Goal: Task Accomplishment & Management: Manage account settings

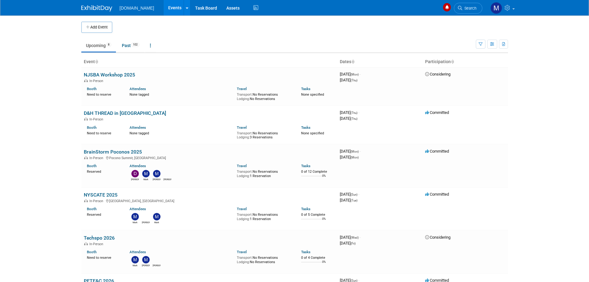
drag, startPoint x: 181, startPoint y: 167, endPoint x: 173, endPoint y: 9, distance: 158.5
click at [113, 150] on link "BrainStorm Poconos 2025" at bounding box center [113, 152] width 58 height 6
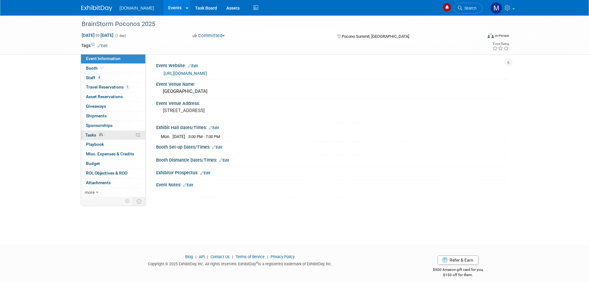
click at [92, 134] on span "Tasks 0%" at bounding box center [94, 134] width 19 height 5
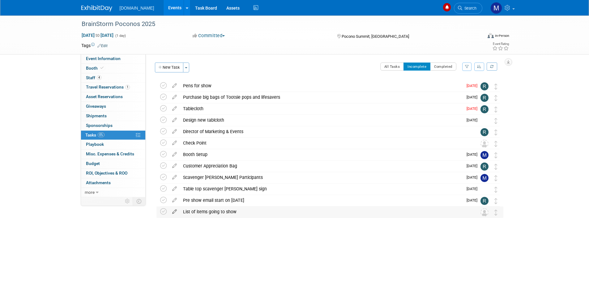
click at [174, 211] on icon at bounding box center [174, 210] width 11 height 8
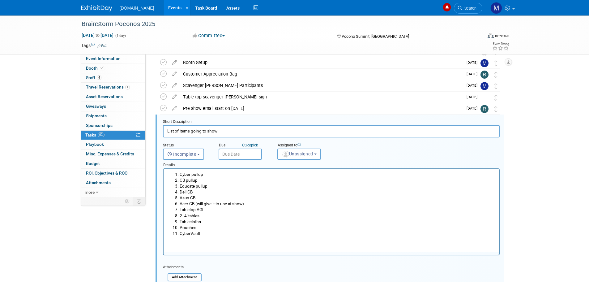
scroll to position [116, 0]
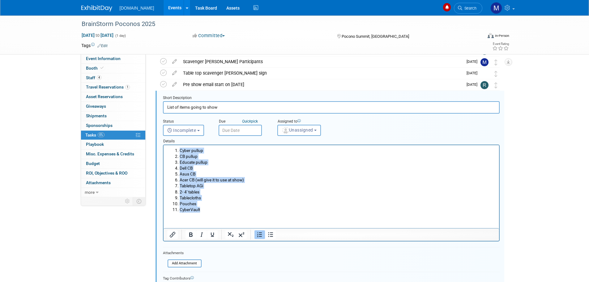
drag, startPoint x: 201, startPoint y: 209, endPoint x: 163, endPoint y: 148, distance: 71.8
click at [163, 148] on html "Cyber pullup CB pullup Educate pullup Dell CB Asus CB Acer CB (will give it to …" at bounding box center [330, 178] width 335 height 67
copy ol "Cyber pullup CB pullup Educate pullup Dell CB Asus CB Acer CB (will give it to …"
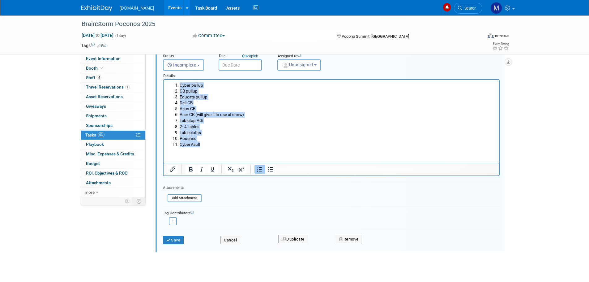
scroll to position [189, 0]
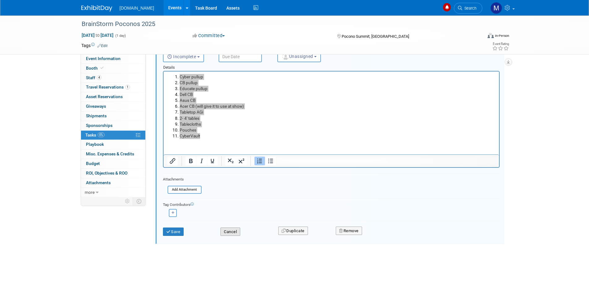
click at [232, 232] on button "Cancel" at bounding box center [230, 231] width 20 height 9
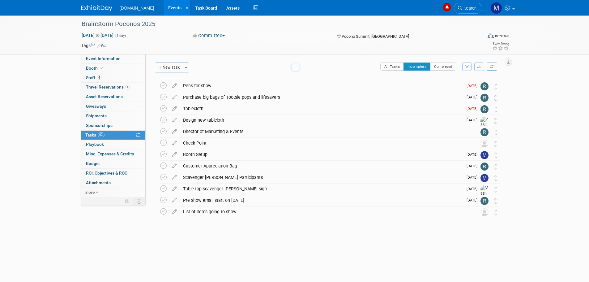
scroll to position [0, 0]
click at [168, 65] on button "New Task" at bounding box center [169, 67] width 28 height 10
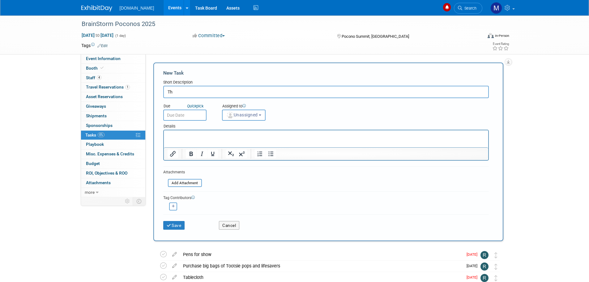
type input "T"
type input "What we will be demo'ing"
click at [172, 136] on p "Rich Text Area. Press ALT-0 for help." at bounding box center [325, 136] width 317 height 6
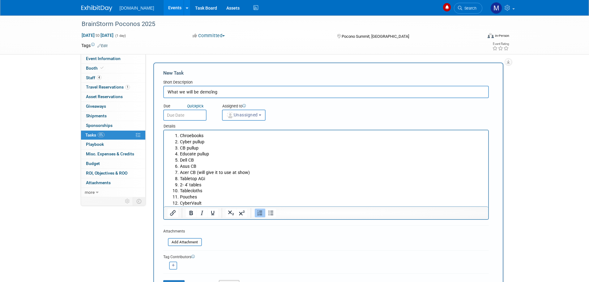
click at [187, 134] on li "Chroebooks" at bounding box center [332, 136] width 305 height 6
click at [180, 142] on li "Cyber pullup" at bounding box center [332, 142] width 305 height 6
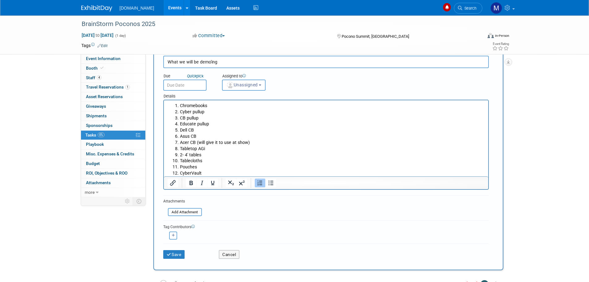
scroll to position [31, 0]
click at [237, 159] on li "Tablecloths" at bounding box center [332, 160] width 305 height 6
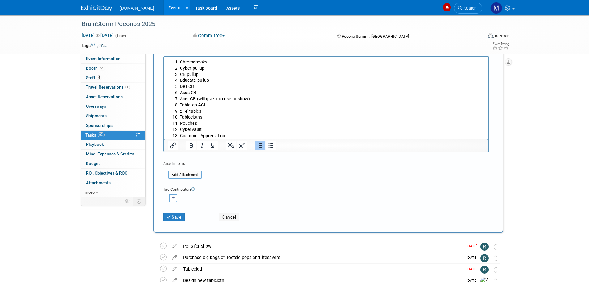
scroll to position [93, 0]
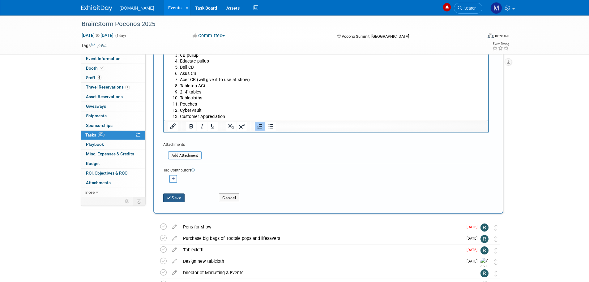
click at [174, 196] on button "Save" at bounding box center [174, 197] width 22 height 9
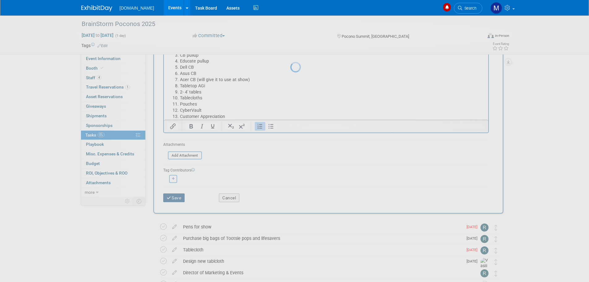
scroll to position [0, 0]
